Goal: Find specific page/section: Find specific page/section

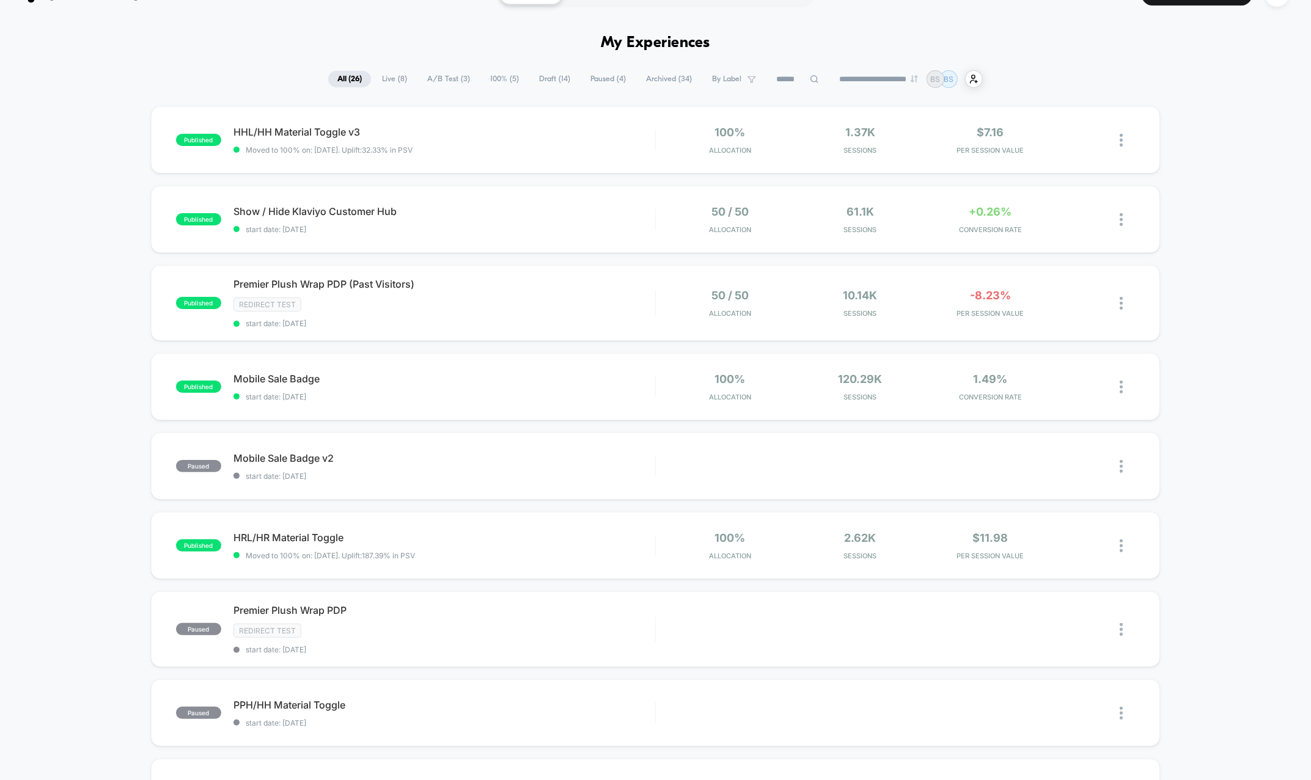
scroll to position [33, 0]
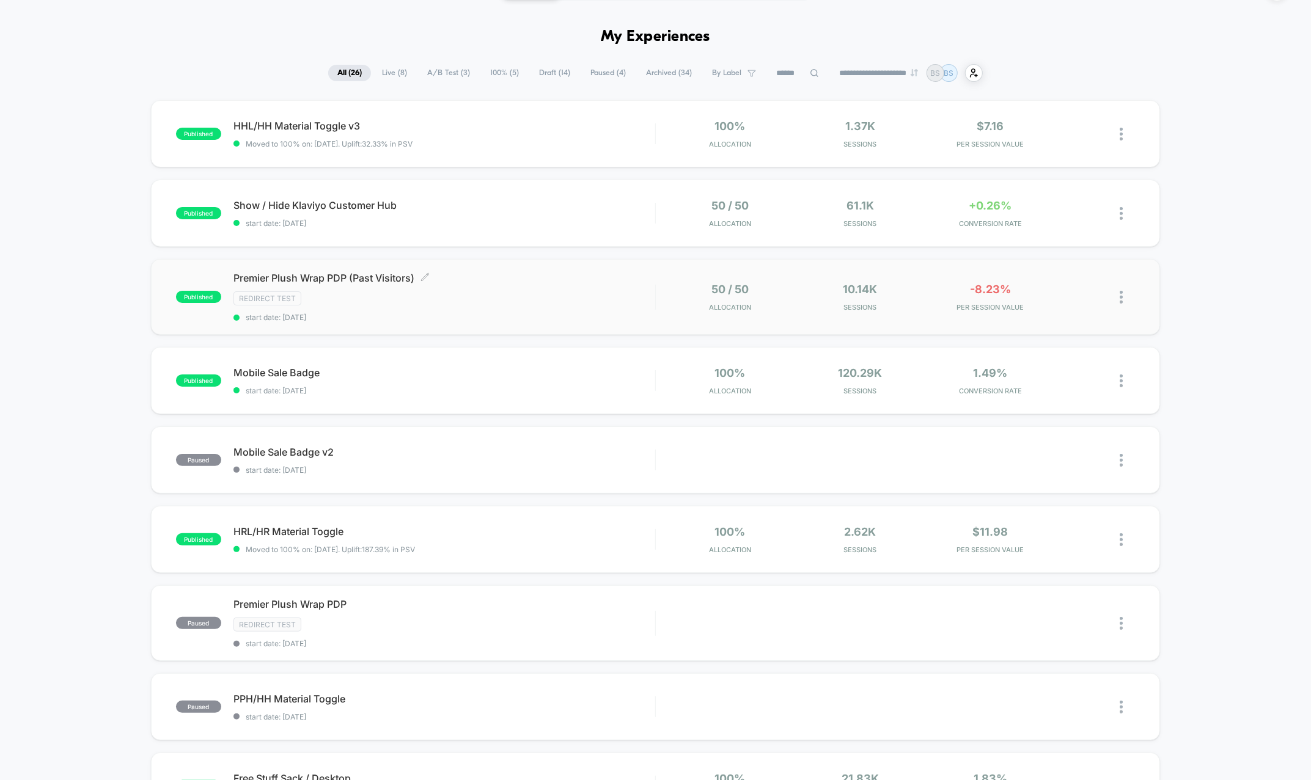
click at [455, 288] on div "Premier Plush Wrap PDP (Past Visitors) Click to edit experience details Click t…" at bounding box center [444, 297] width 422 height 50
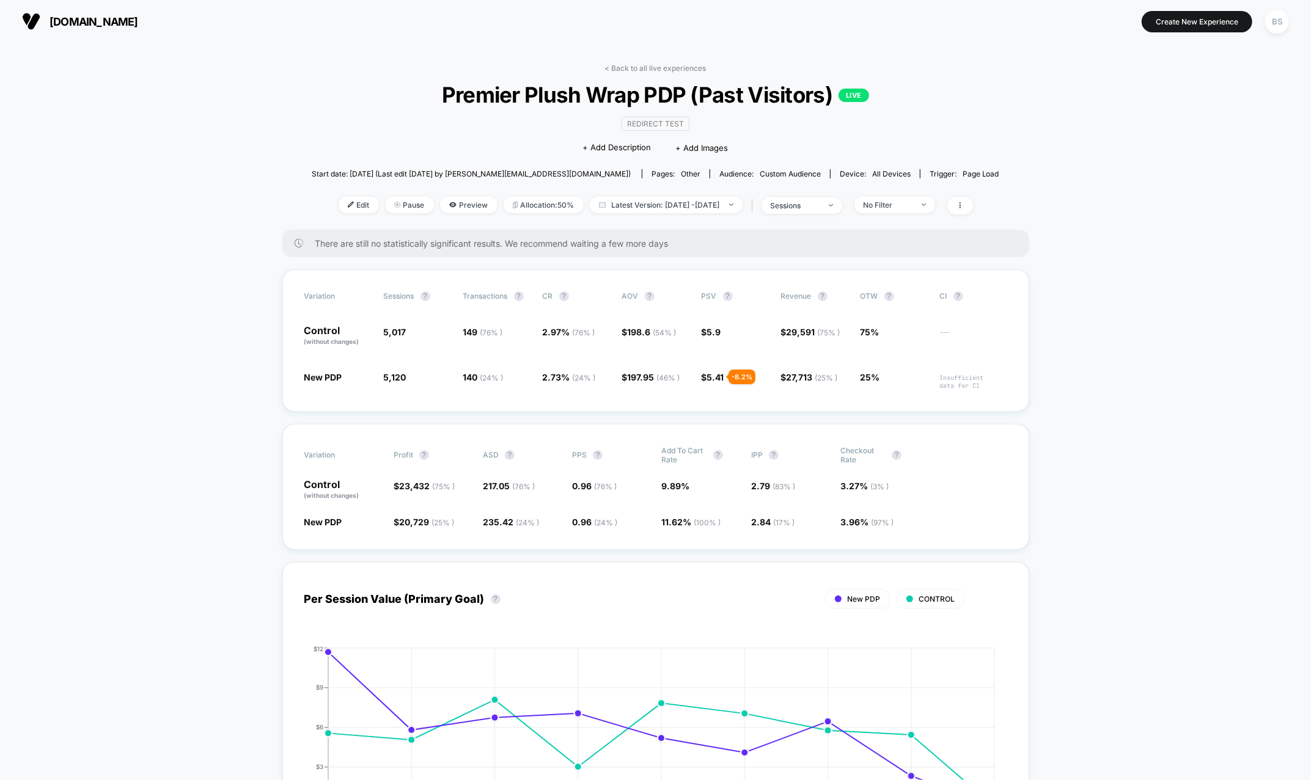
click at [629, 68] on link "< Back to all live experiences" at bounding box center [655, 68] width 101 height 9
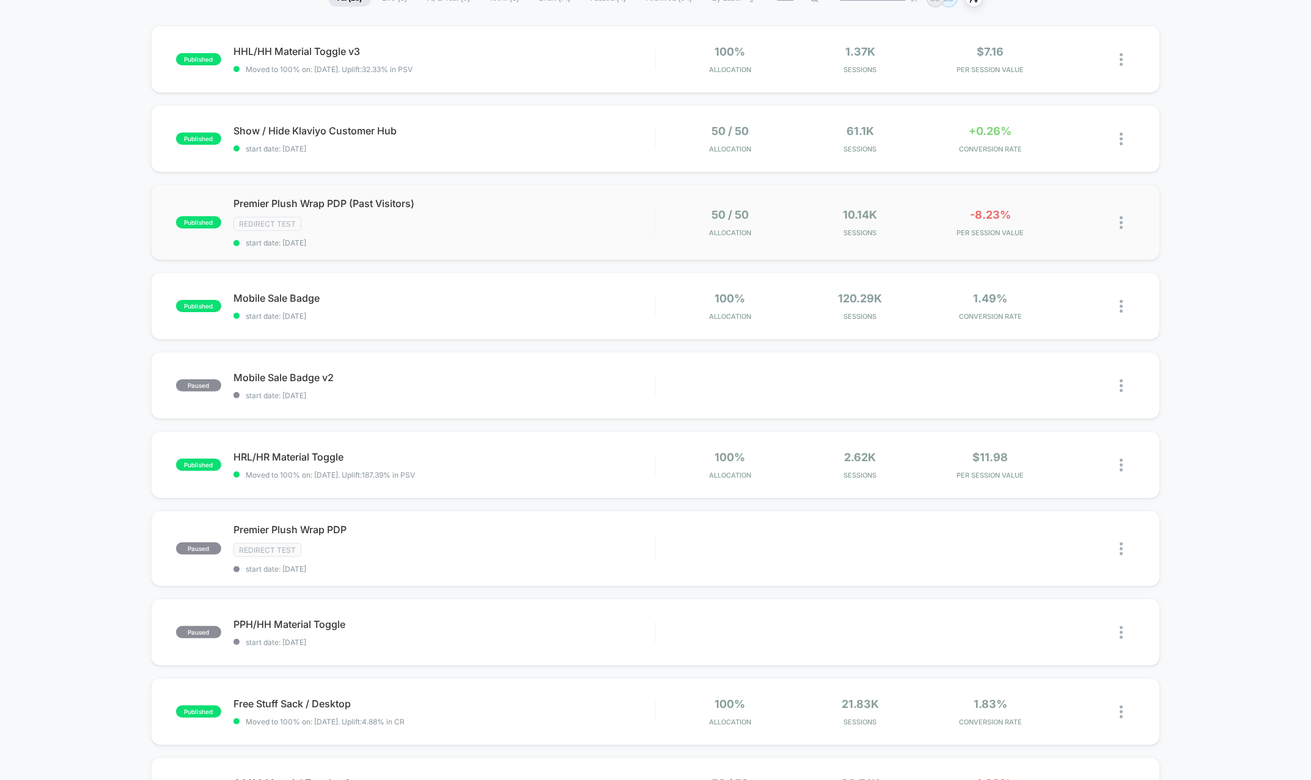
scroll to position [101, 0]
